Goal: Information Seeking & Learning: Learn about a topic

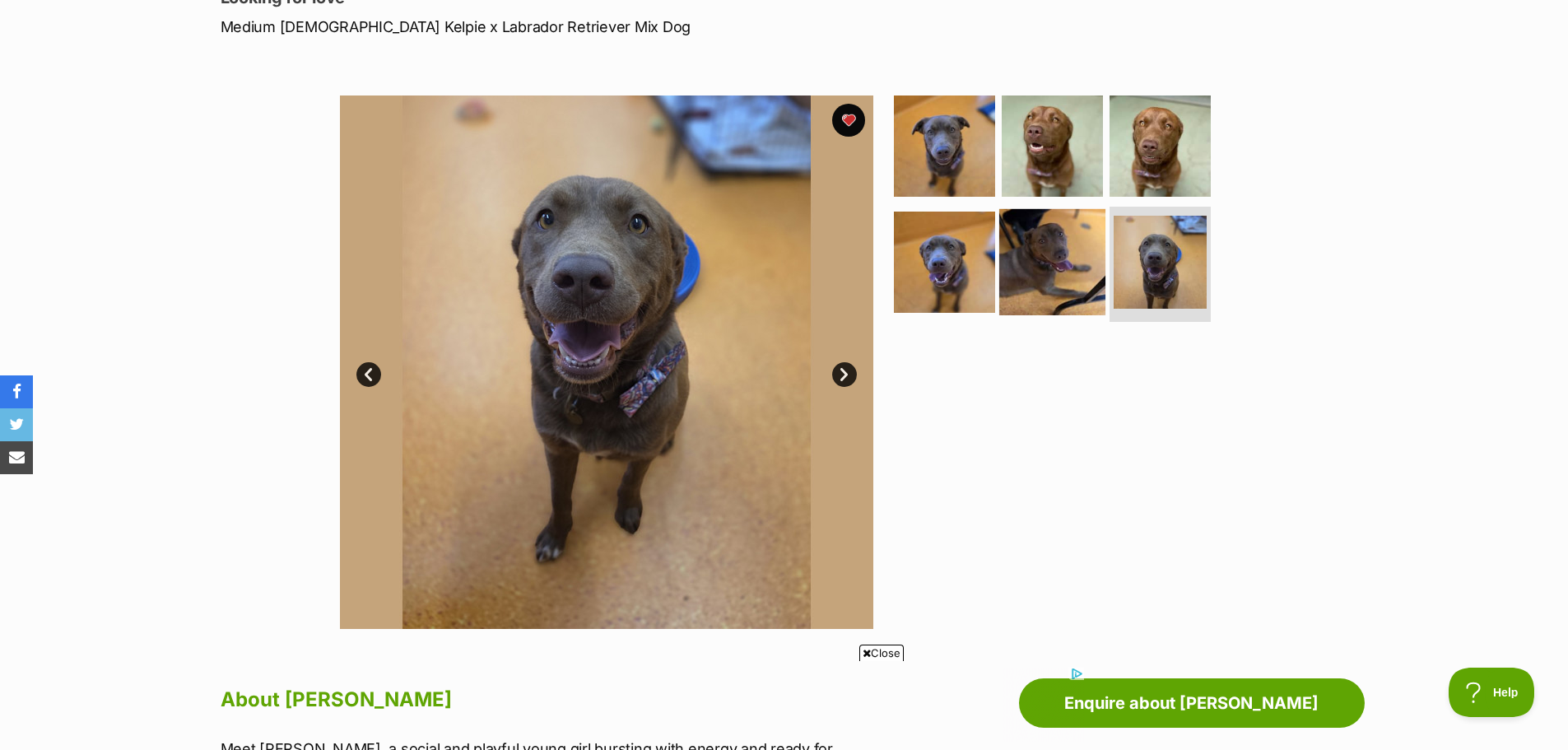
click at [1077, 274] on img at bounding box center [1052, 263] width 106 height 106
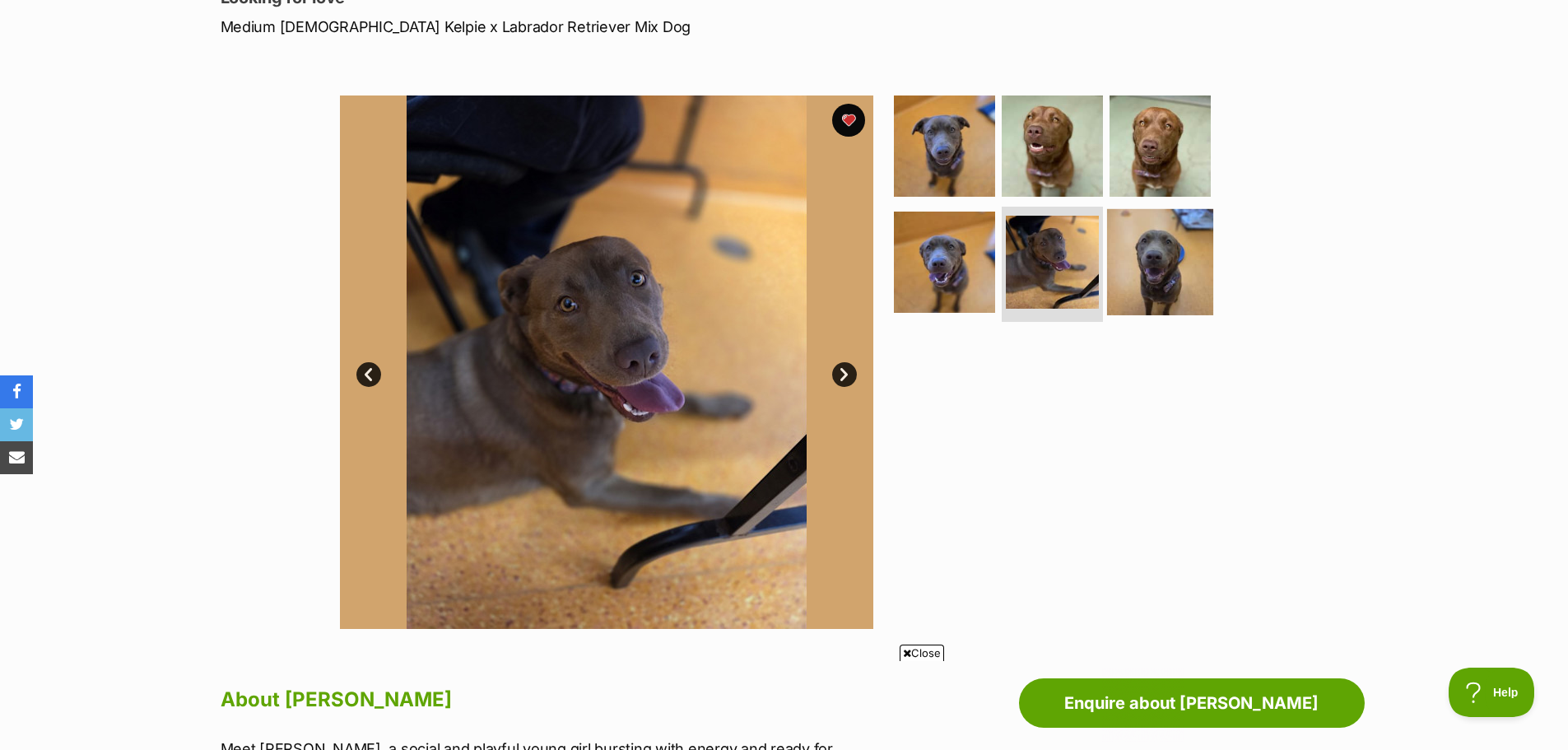
scroll to position [164, 0]
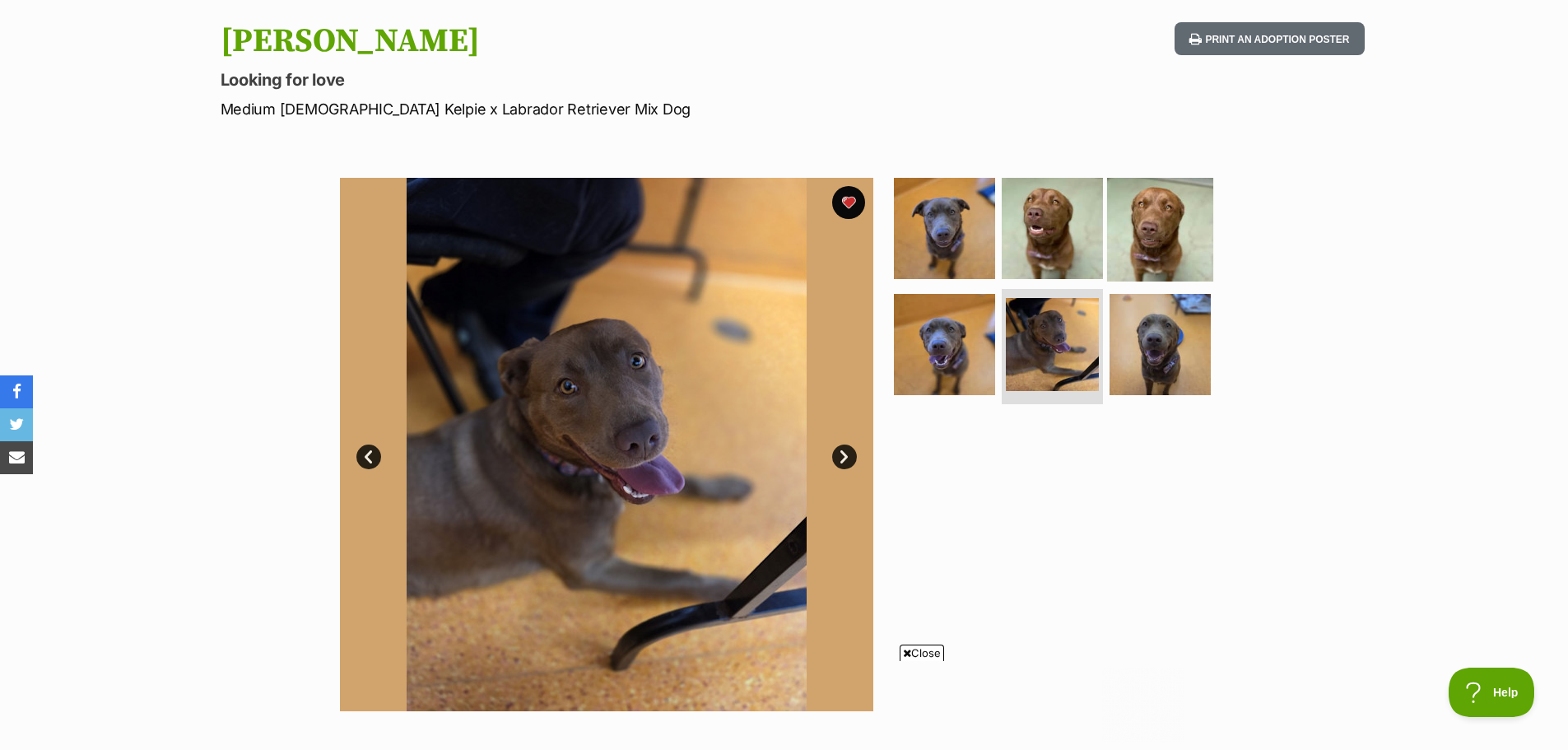
drag, startPoint x: 1144, startPoint y: 211, endPoint x: 1140, endPoint y: 220, distance: 9.8
click at [1145, 211] on img at bounding box center [1161, 228] width 106 height 106
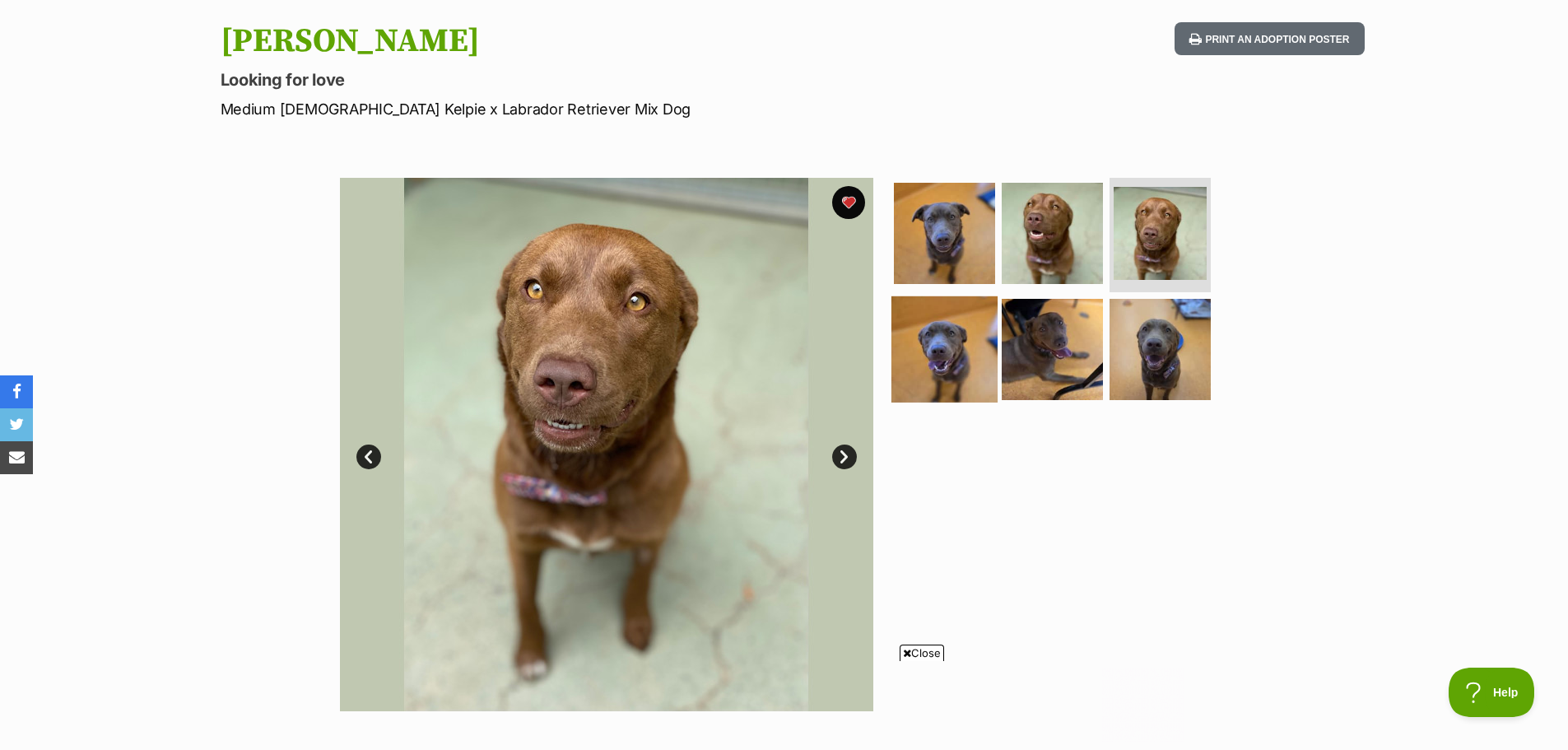
click at [951, 360] on img at bounding box center [945, 350] width 106 height 106
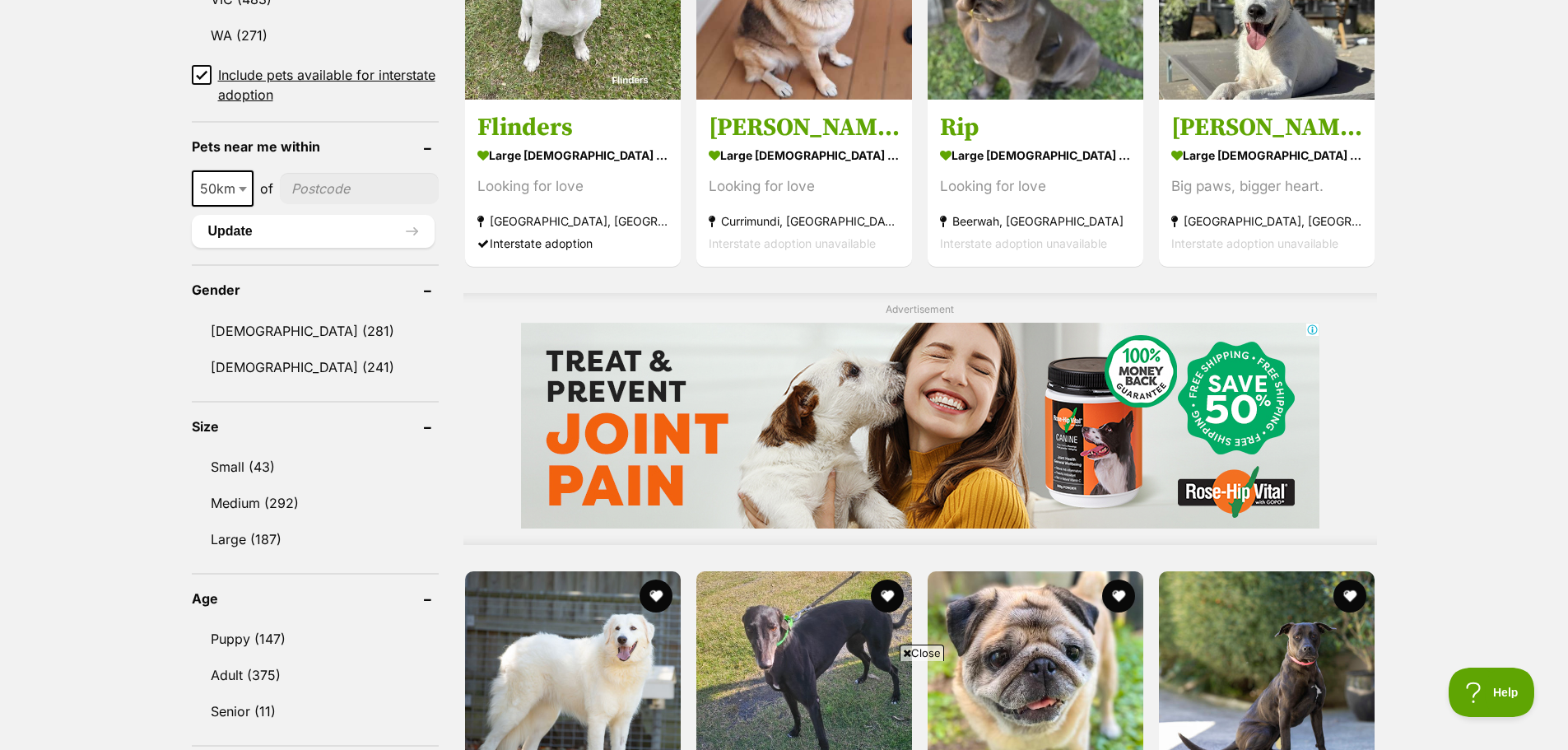
scroll to position [1565, 0]
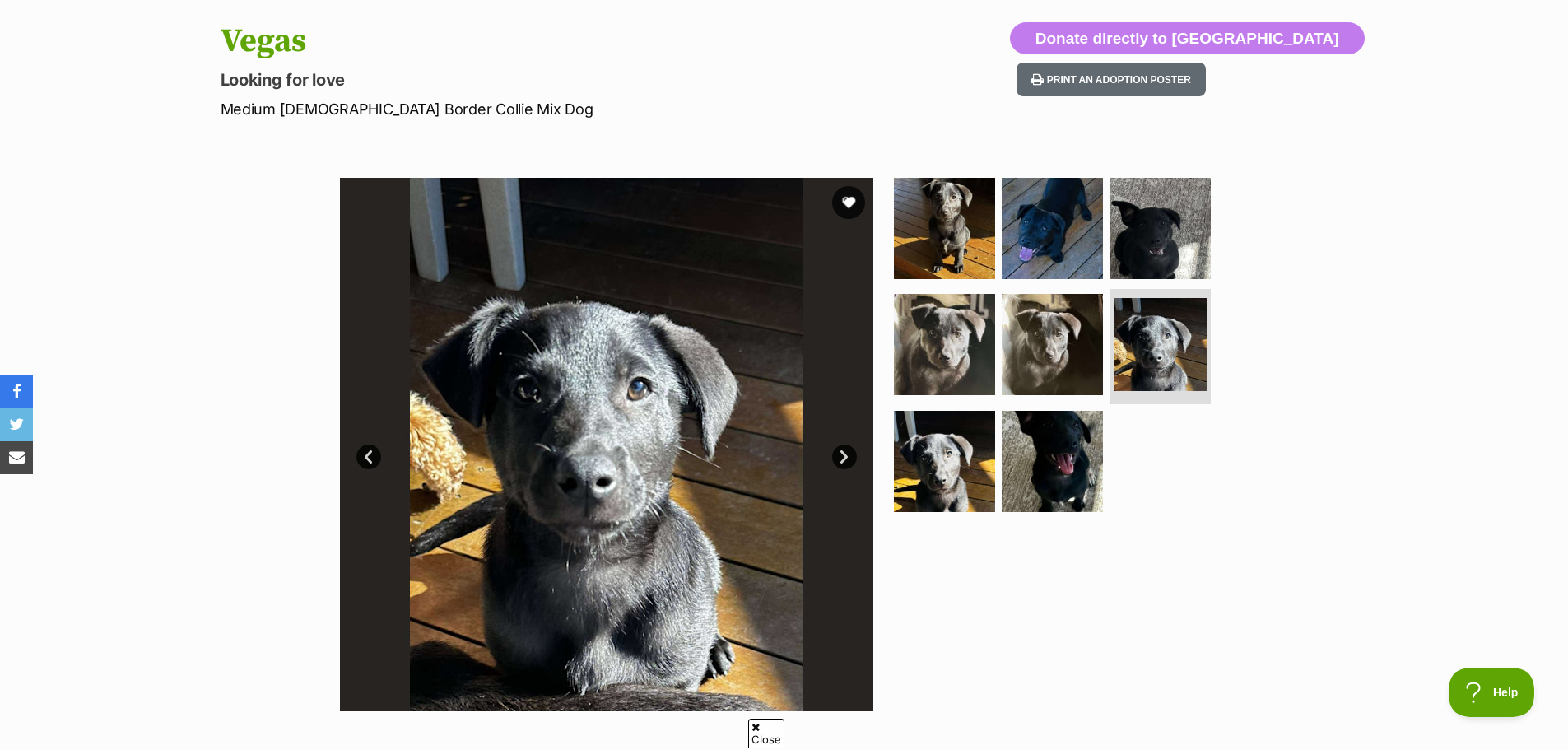
click at [842, 460] on link "Next" at bounding box center [844, 456] width 25 height 25
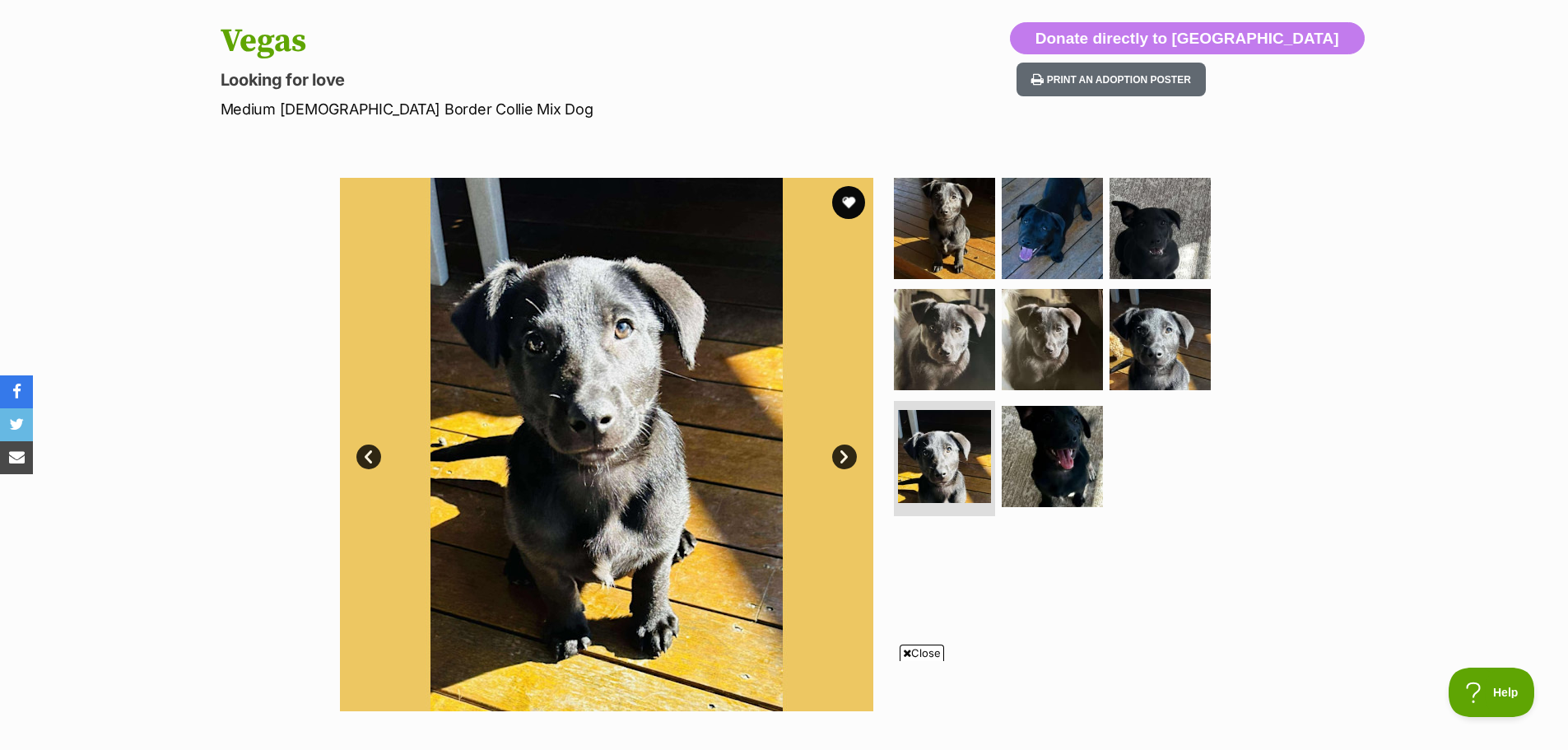
click at [842, 460] on link "Next" at bounding box center [844, 456] width 25 height 25
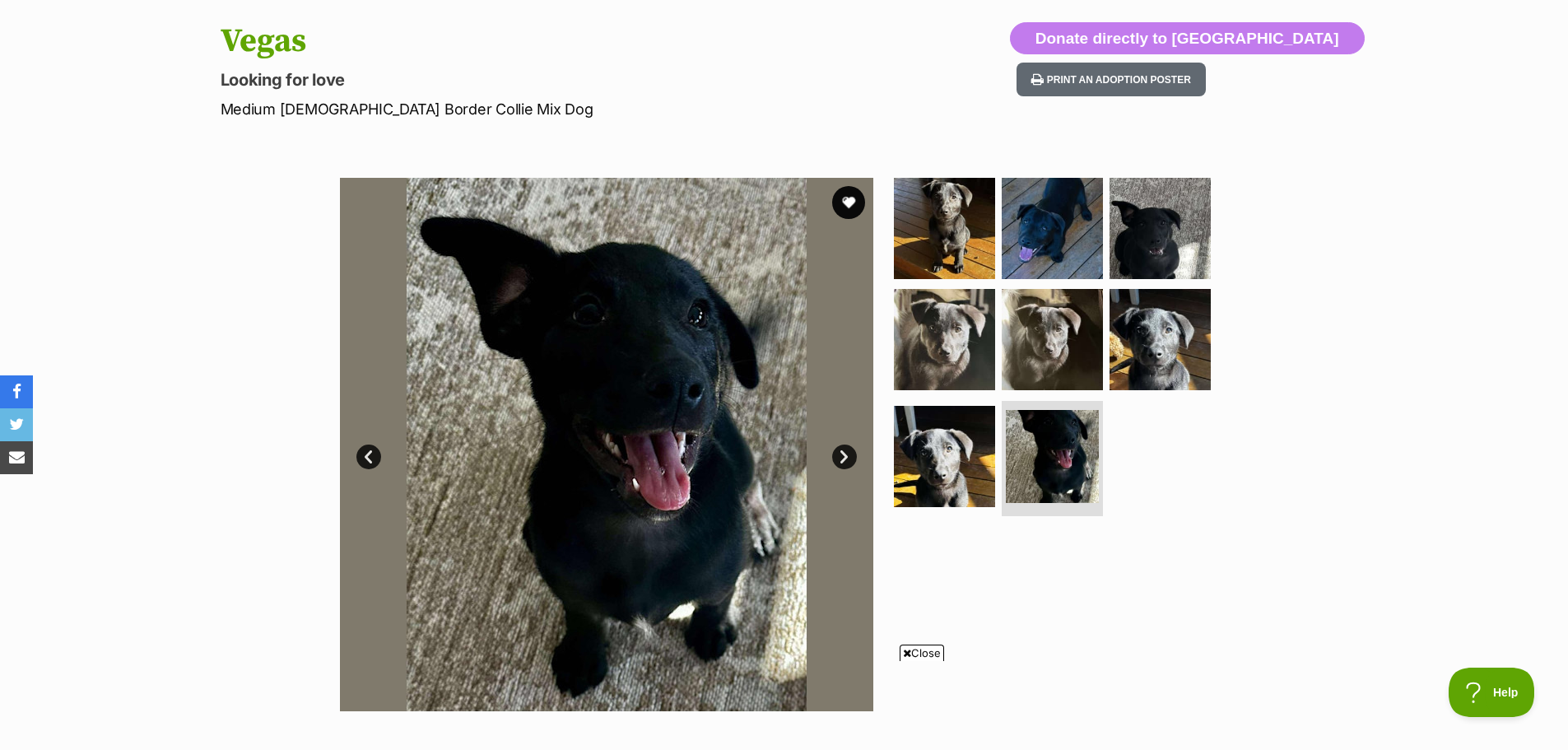
click at [843, 458] on link "Next" at bounding box center [844, 456] width 25 height 25
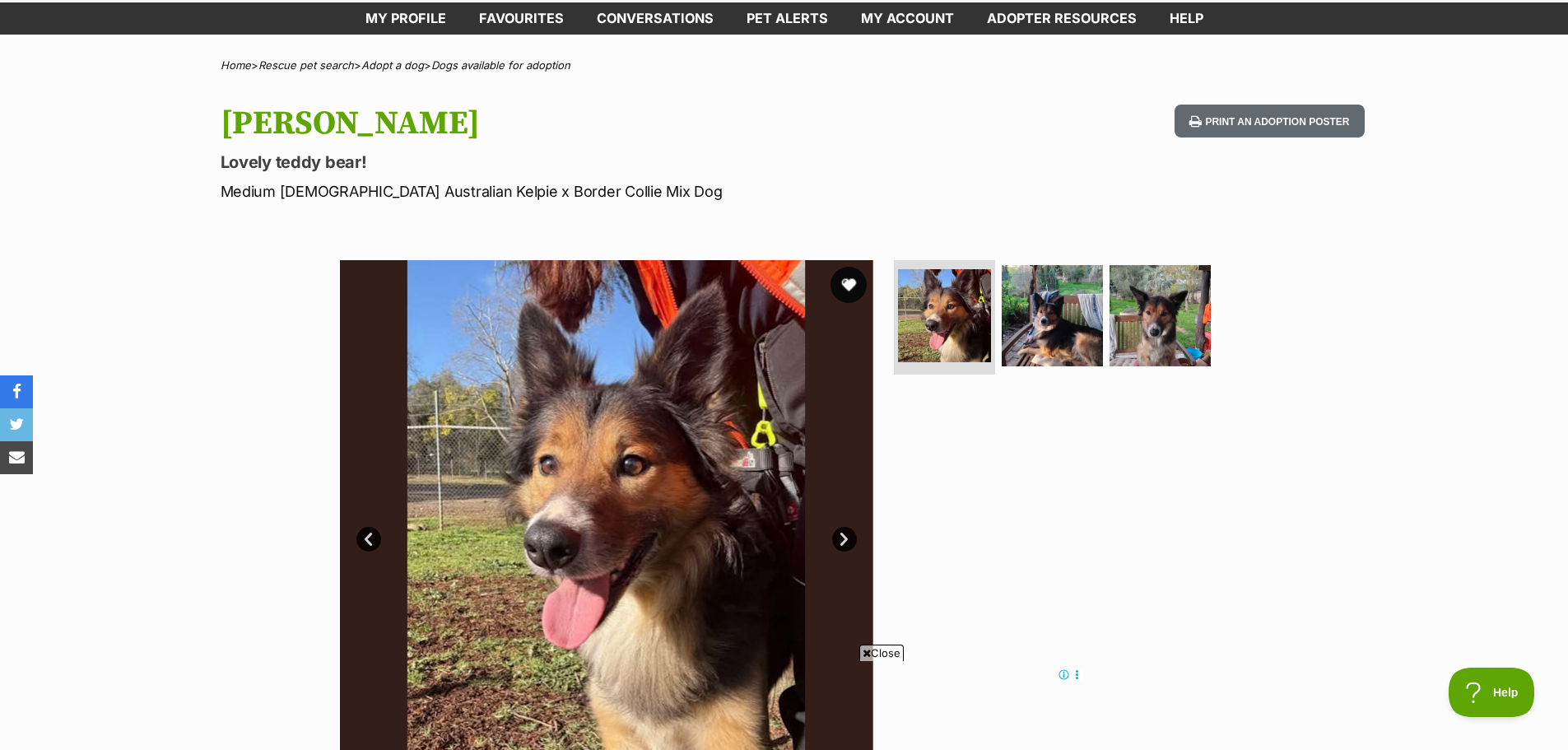
click at [849, 281] on button "favourite" at bounding box center [848, 285] width 36 height 36
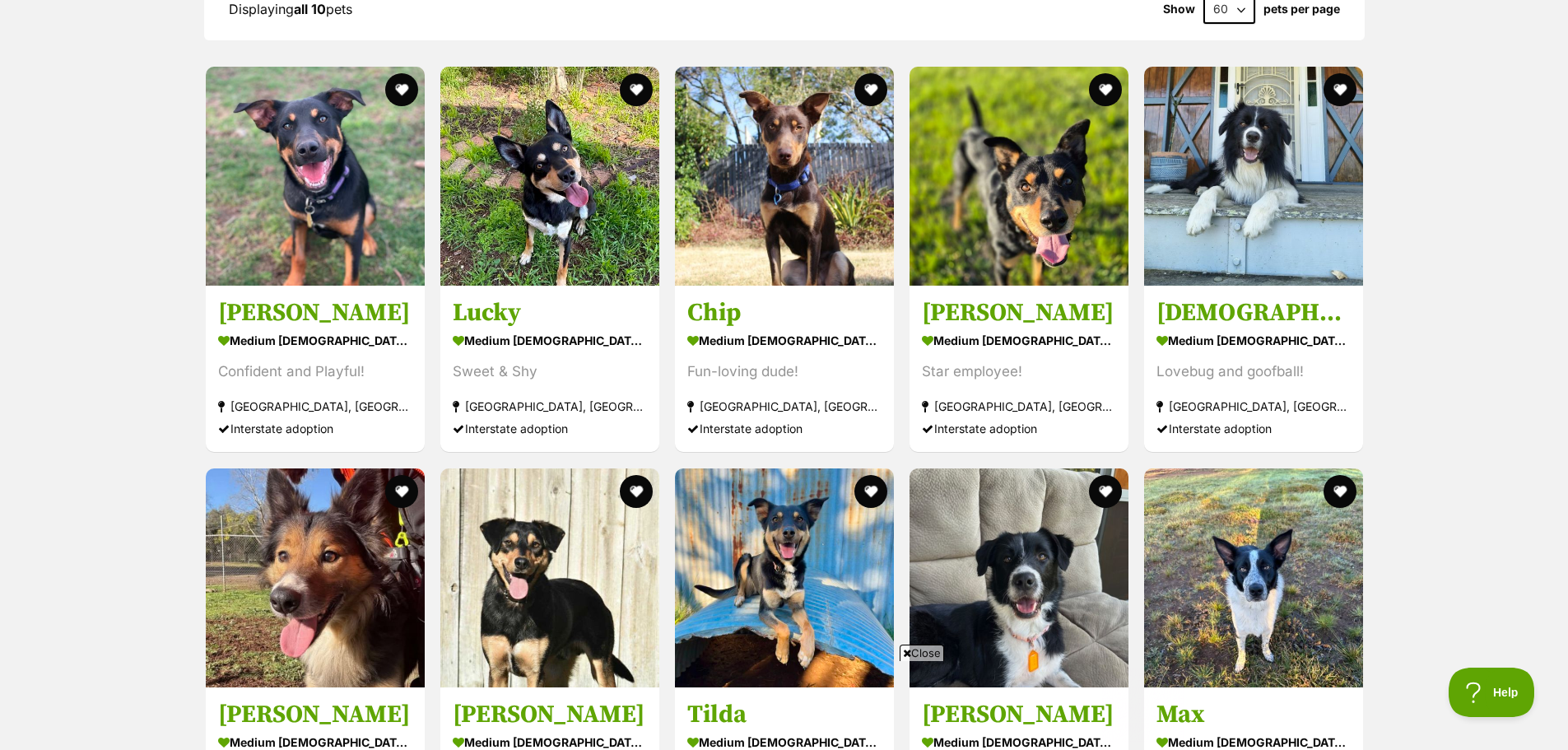
scroll to position [1417, 0]
